Goal: Task Accomplishment & Management: Manage account settings

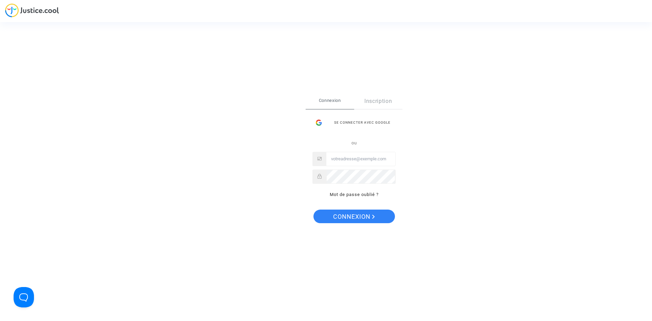
type input "[EMAIL_ADDRESS][PERSON_NAME][DOMAIN_NAME]"
click at [351, 217] on span "Connexion" at bounding box center [354, 216] width 42 height 14
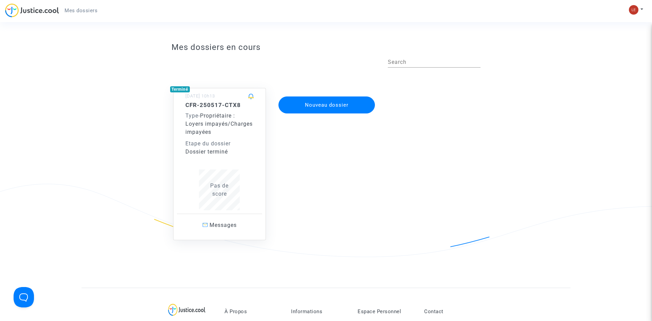
click at [214, 127] on span "Propriétaire : Loyers impayés/Charges impayées" at bounding box center [218, 123] width 67 height 23
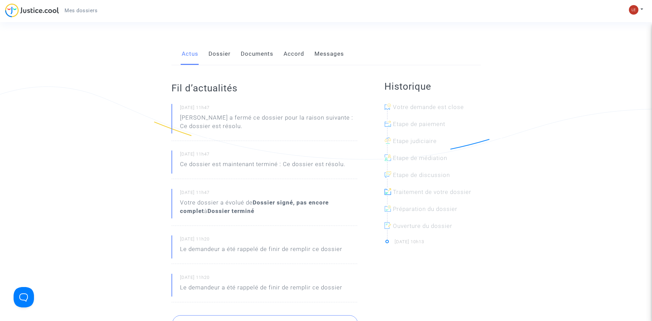
scroll to position [97, 0]
click at [216, 52] on link "Dossier" at bounding box center [219, 54] width 22 height 22
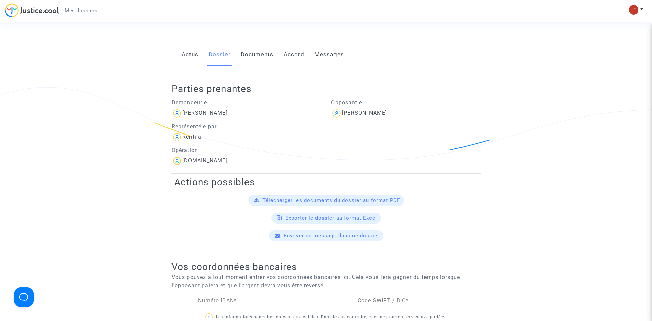
click at [252, 55] on link "Documents" at bounding box center [257, 54] width 33 height 22
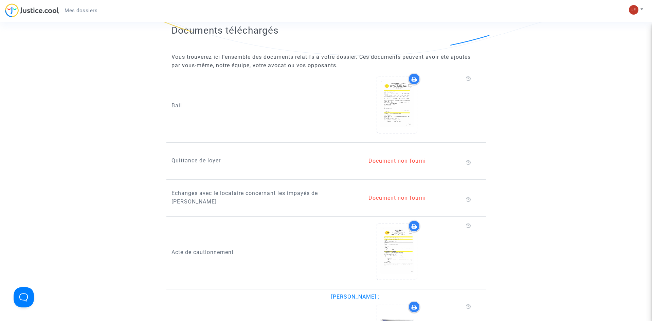
scroll to position [202, 0]
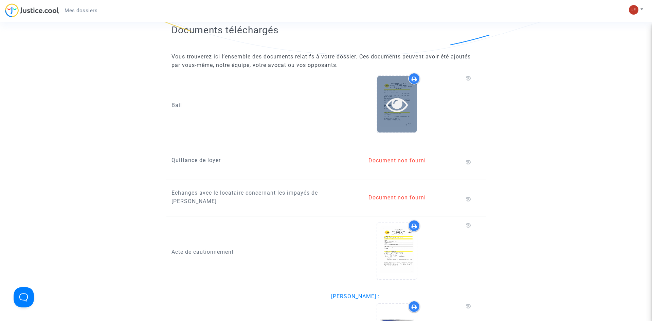
click at [392, 101] on icon at bounding box center [397, 104] width 22 height 22
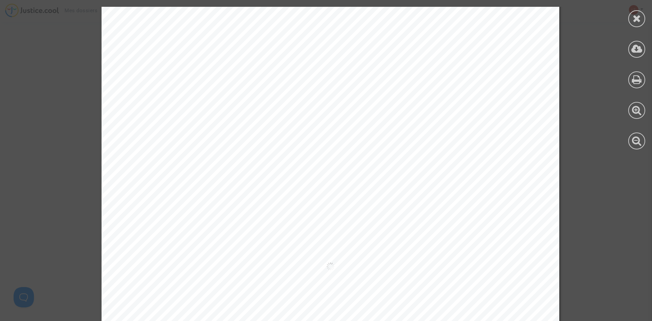
scroll to position [6195, 0]
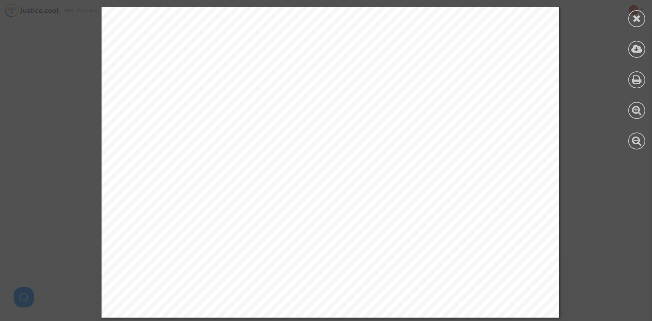
scroll to position [97, 0]
click at [636, 20] on icon at bounding box center [636, 18] width 8 height 10
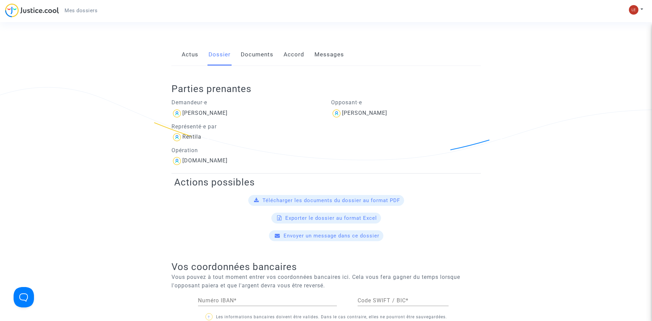
click at [259, 55] on link "Documents" at bounding box center [257, 54] width 33 height 22
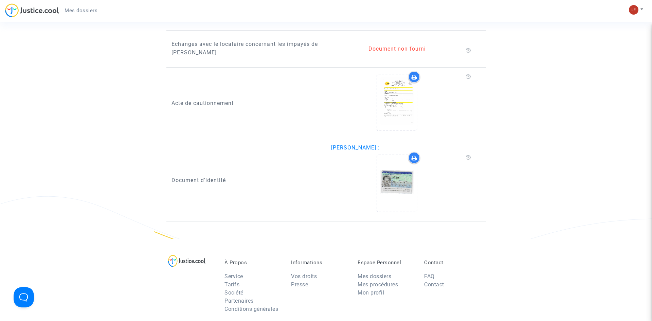
scroll to position [351, 0]
click at [391, 96] on icon at bounding box center [397, 102] width 22 height 22
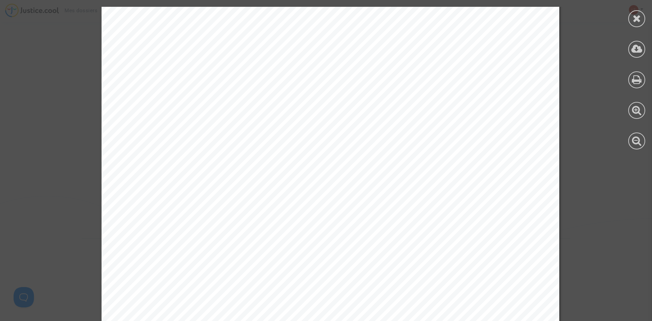
scroll to position [1, 0]
click at [635, 49] on icon at bounding box center [636, 49] width 11 height 10
click at [633, 19] on icon at bounding box center [636, 18] width 8 height 10
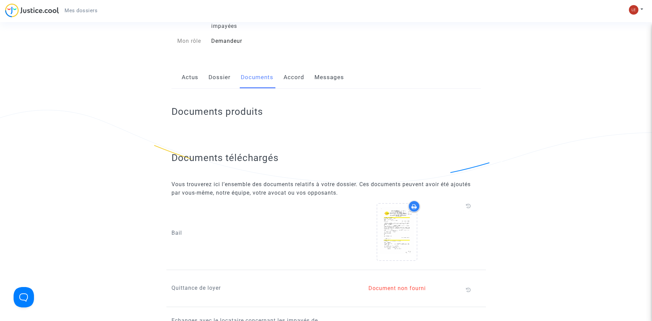
scroll to position [74, 0]
click at [394, 226] on icon at bounding box center [397, 232] width 22 height 22
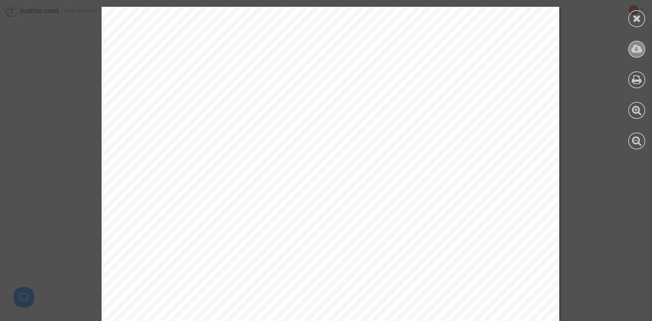
click at [637, 51] on icon at bounding box center [636, 49] width 11 height 10
click at [639, 15] on icon at bounding box center [636, 18] width 8 height 10
